Goal: Task Accomplishment & Management: Manage account settings

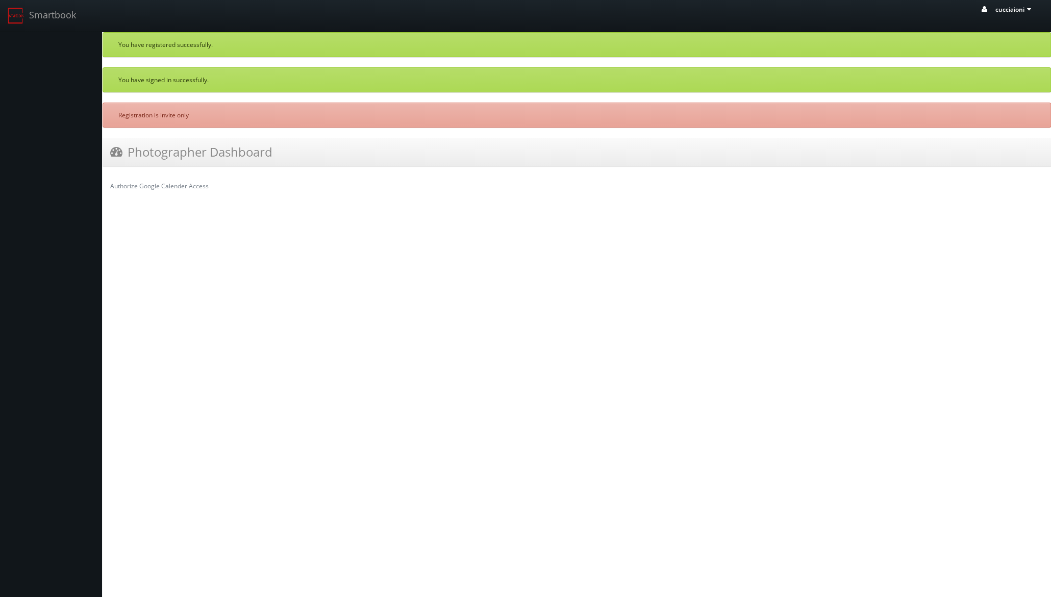
click at [1025, 11] on icon at bounding box center [1029, 9] width 9 height 7
click at [993, 69] on span "Profile" at bounding box center [992, 68] width 23 height 10
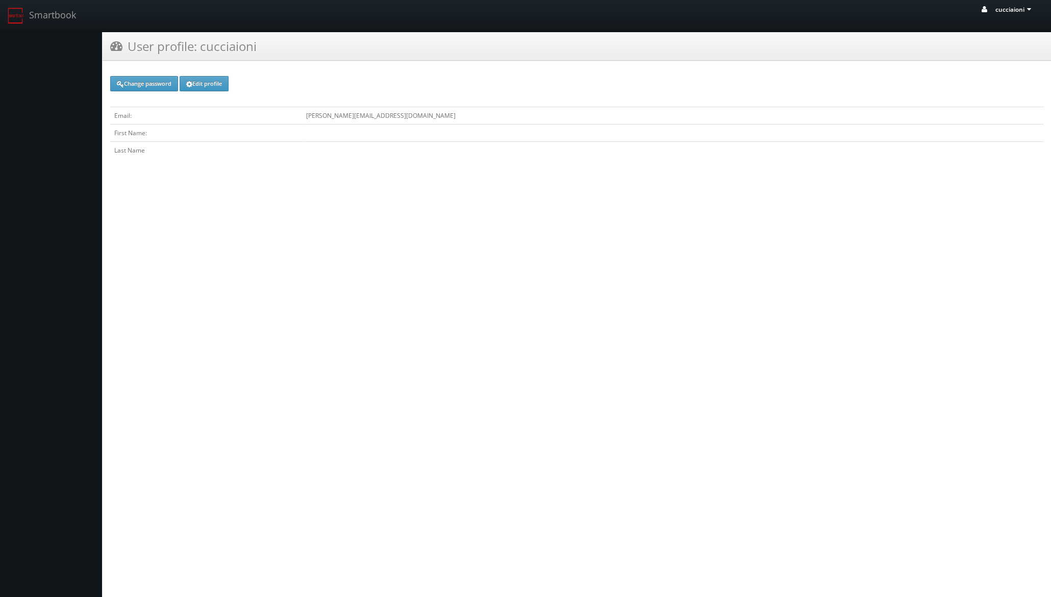
click at [981, 12] on icon at bounding box center [984, 14] width 9 height 16
click at [993, 42] on span "cucciaioni" at bounding box center [1000, 42] width 81 height 11
click at [1029, 9] on icon at bounding box center [1029, 9] width 9 height 7
click at [1001, 43] on span "cucciaioni" at bounding box center [1000, 42] width 81 height 11
click at [32, 17] on link "Smartbook" at bounding box center [42, 16] width 84 height 32
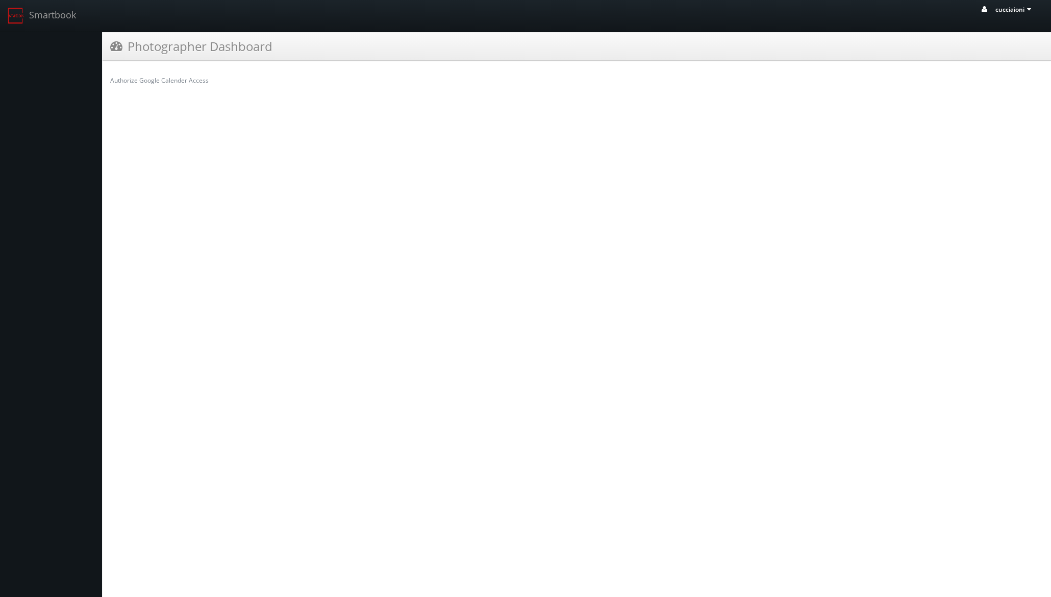
click at [1029, 11] on icon at bounding box center [1029, 9] width 9 height 7
click at [995, 82] on span "Logout" at bounding box center [993, 81] width 25 height 10
